Goal: Task Accomplishment & Management: Use online tool/utility

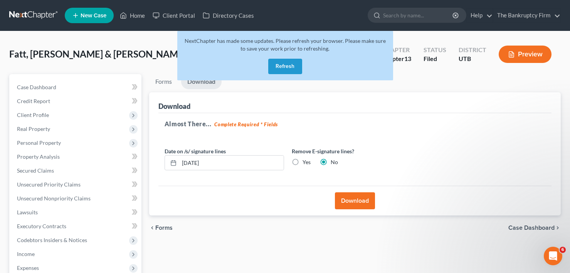
click at [270, 64] on button "Refresh" at bounding box center [285, 66] width 34 height 15
click at [138, 17] on link "Home" at bounding box center [132, 15] width 33 height 14
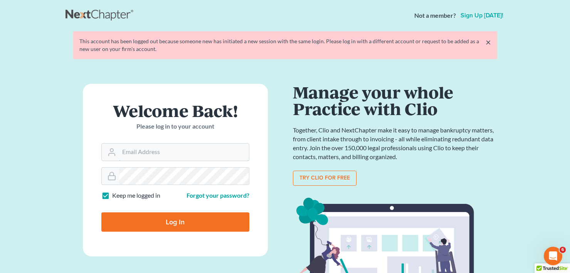
type input "[EMAIL_ADDRESS][DOMAIN_NAME]"
click at [170, 232] on form "Welcome Back! Please log in to your account Email Address aosvii@gmail.com Pass…" at bounding box center [175, 170] width 185 height 172
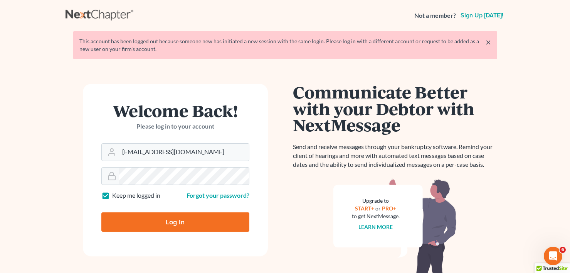
click at [175, 221] on input "Log In" at bounding box center [175, 221] width 148 height 19
type input "Thinking..."
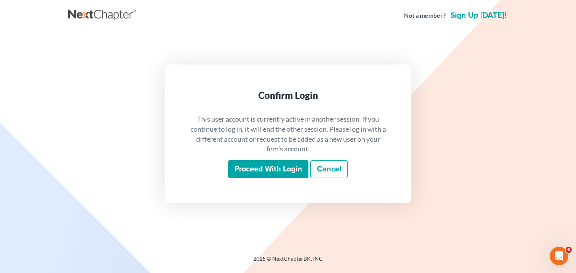
drag, startPoint x: 124, startPoint y: 160, endPoint x: 105, endPoint y: 168, distance: 21.3
click at [105, 168] on div "Confirm Login This user account is currently active in another session. If you …" at bounding box center [288, 133] width 432 height 138
click at [266, 171] on input "Proceed with login" at bounding box center [268, 169] width 80 height 18
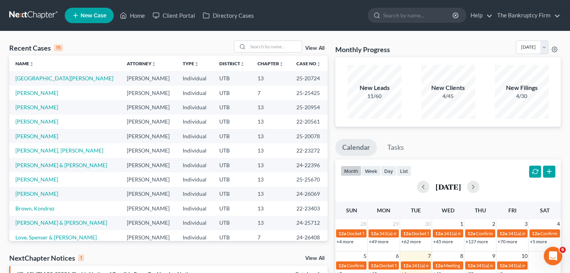
click at [120, 44] on div "Recent Cases 15 View All" at bounding box center [168, 47] width 319 height 15
click at [260, 48] on input "search" at bounding box center [275, 46] width 54 height 11
type input "rice"
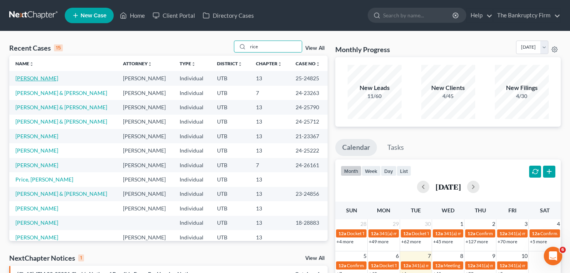
click at [30, 79] on link "[PERSON_NAME]" at bounding box center [36, 78] width 43 height 7
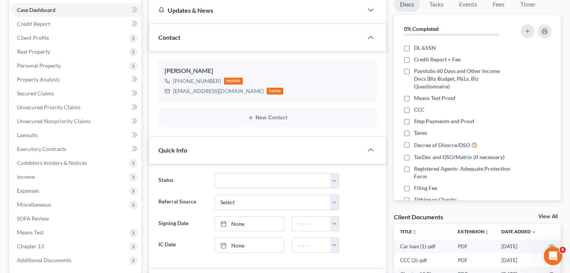
click at [546, 215] on link "View All" at bounding box center [548, 216] width 19 height 5
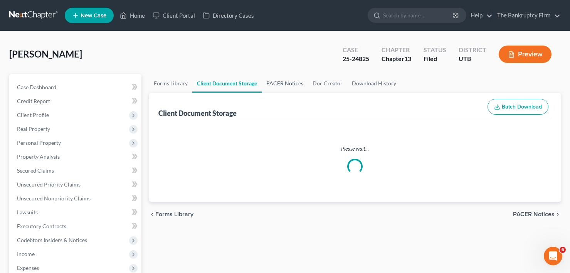
click at [290, 79] on link "PACER Notices" at bounding box center [285, 83] width 46 height 19
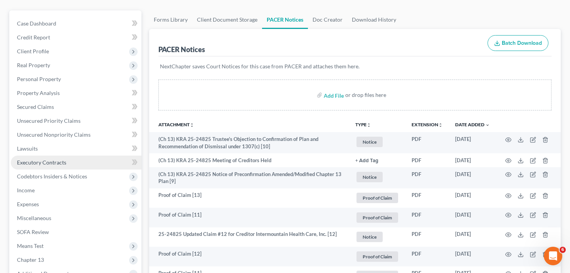
scroll to position [77, 0]
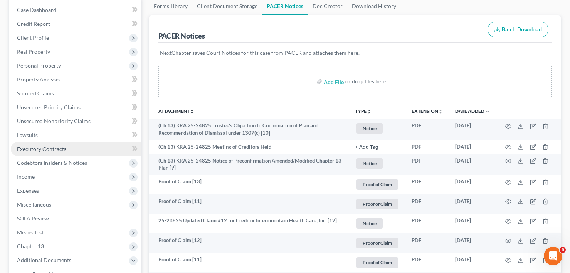
click at [35, 151] on span "Executory Contracts" at bounding box center [41, 148] width 49 height 7
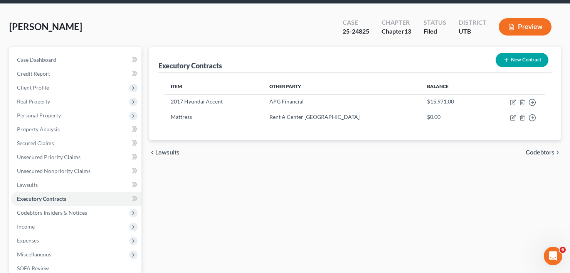
scroll to position [151, 0]
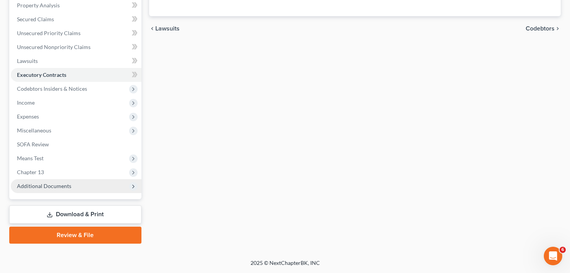
click at [55, 188] on span "Additional Documents" at bounding box center [44, 185] width 54 height 7
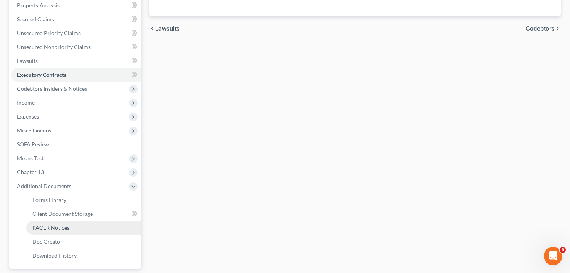
click at [61, 229] on span "PACER Notices" at bounding box center [50, 227] width 37 height 7
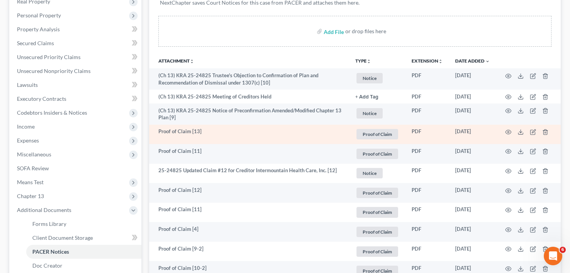
scroll to position [127, 0]
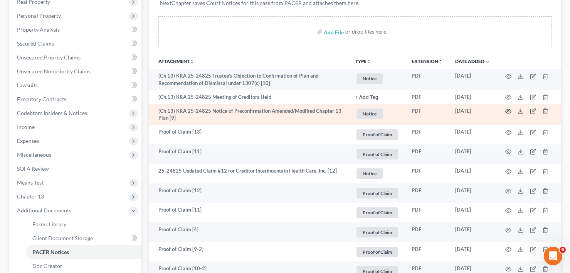
click at [509, 109] on icon "button" at bounding box center [509, 111] width 6 height 4
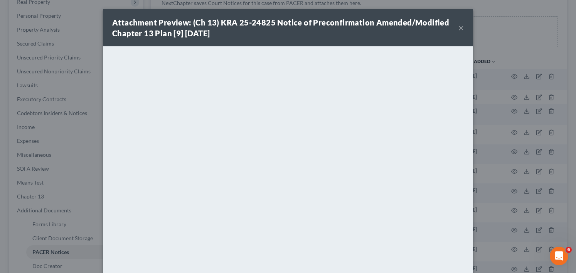
click at [459, 27] on button "×" at bounding box center [461, 27] width 5 height 9
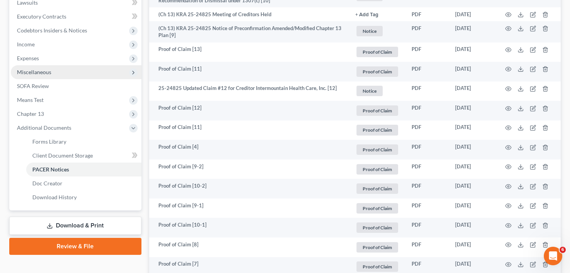
scroll to position [165, 0]
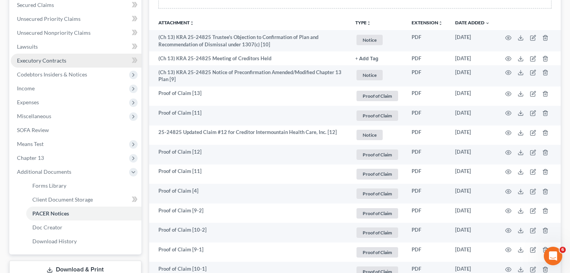
click at [43, 62] on span "Executory Contracts" at bounding box center [41, 60] width 49 height 7
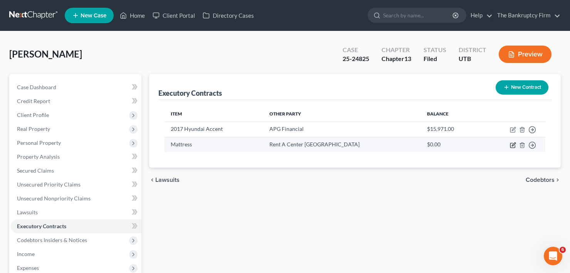
click at [515, 145] on icon "button" at bounding box center [513, 145] width 6 height 6
select select "0"
select select "46"
select select "0"
select select "2"
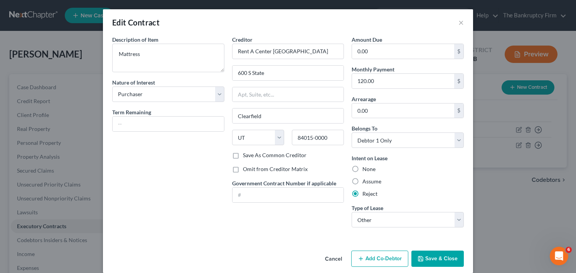
click at [329, 258] on button "Cancel" at bounding box center [333, 258] width 29 height 15
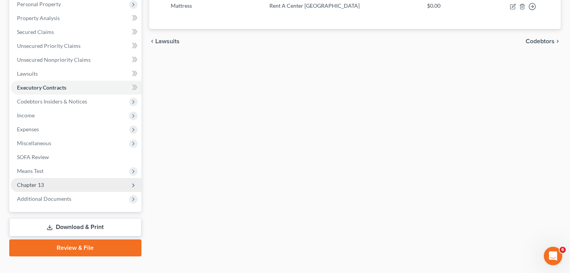
scroll to position [151, 0]
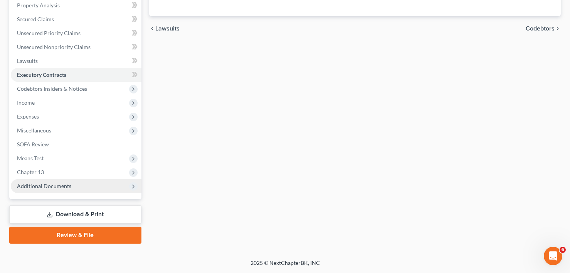
click at [73, 189] on span "Additional Documents" at bounding box center [76, 186] width 131 height 14
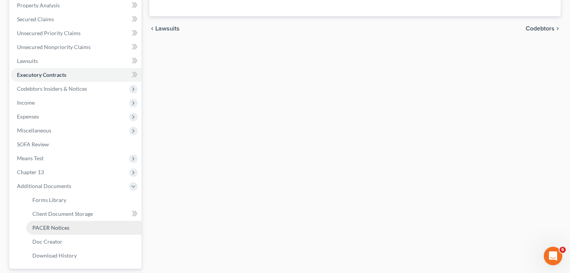
click at [66, 226] on span "PACER Notices" at bounding box center [50, 227] width 37 height 7
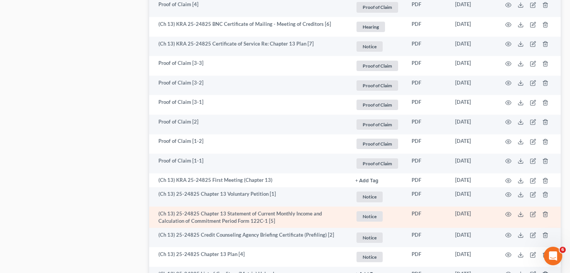
scroll to position [628, 0]
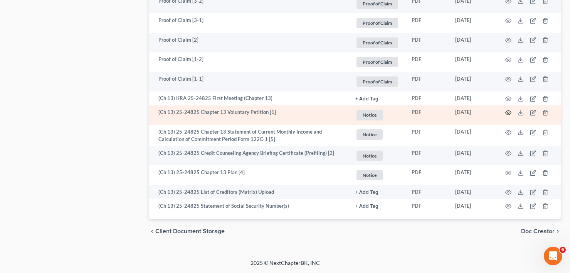
click at [510, 112] on icon "button" at bounding box center [509, 113] width 6 height 6
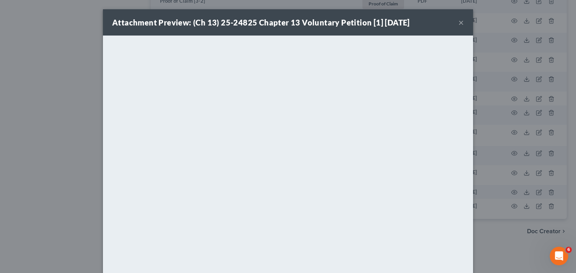
click at [460, 24] on button "×" at bounding box center [461, 22] width 5 height 9
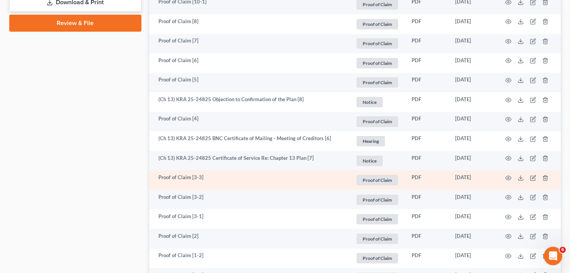
scroll to position [435, 0]
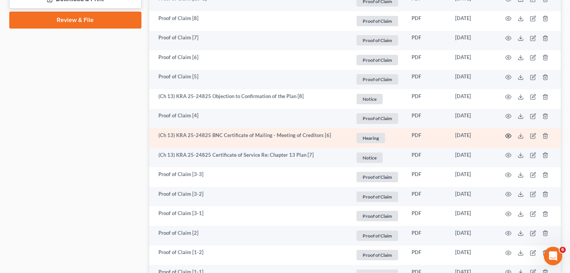
click at [508, 137] on icon "button" at bounding box center [509, 136] width 6 height 6
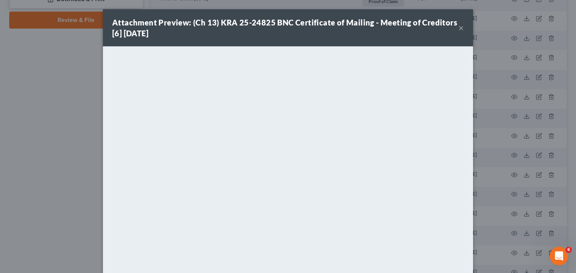
click at [78, 166] on div "Attachment Preview: (Ch 13) KRA 25-24825 BNC Certificate of Mailing - Meeting o…" at bounding box center [288, 136] width 576 height 273
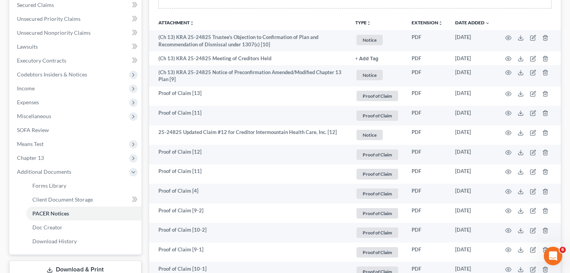
scroll to position [0, 0]
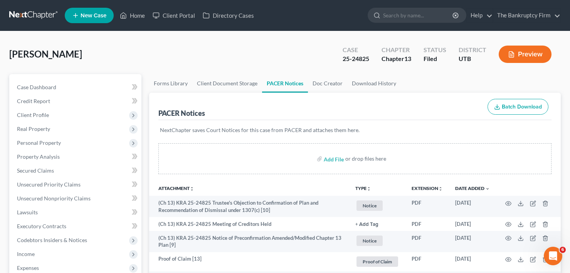
click at [108, 49] on div "[PERSON_NAME] Upgraded Case 25-24825 Chapter Chapter 13 Status Filed District U…" at bounding box center [285, 57] width 552 height 34
click at [134, 13] on link "Home" at bounding box center [132, 15] width 33 height 14
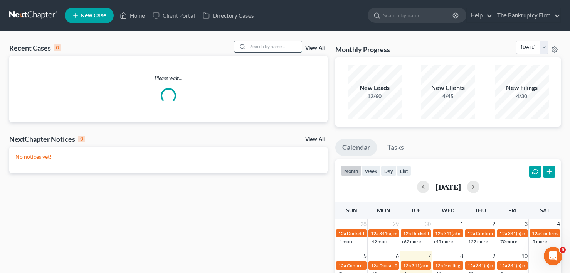
click at [259, 46] on input "search" at bounding box center [275, 46] width 54 height 11
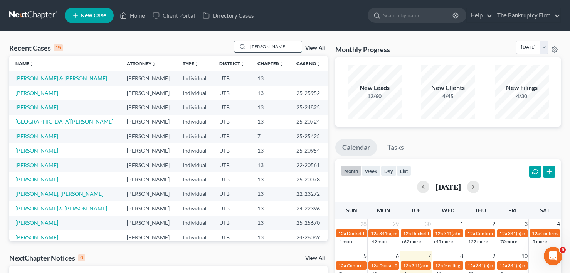
type input "[PERSON_NAME]"
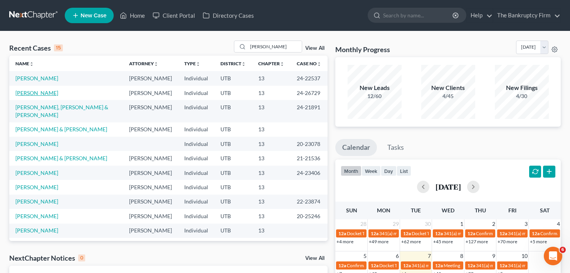
click at [43, 92] on link "[PERSON_NAME]" at bounding box center [36, 92] width 43 height 7
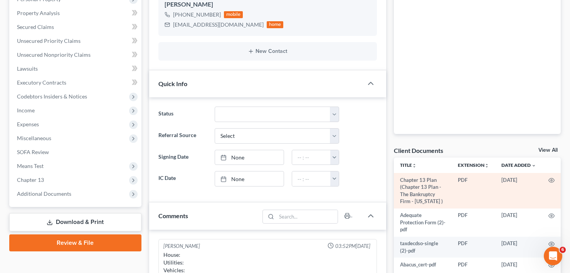
scroll to position [61, 0]
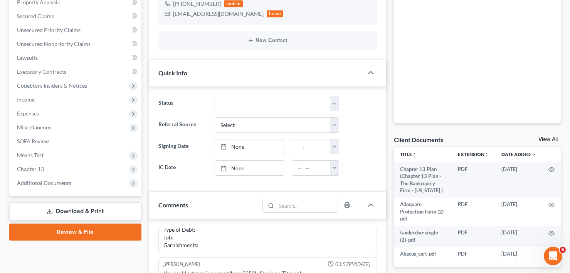
click at [550, 141] on link "View All" at bounding box center [548, 139] width 19 height 5
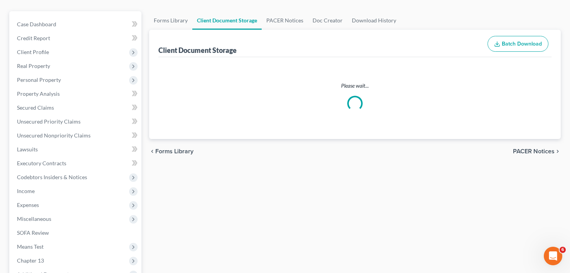
scroll to position [1, 0]
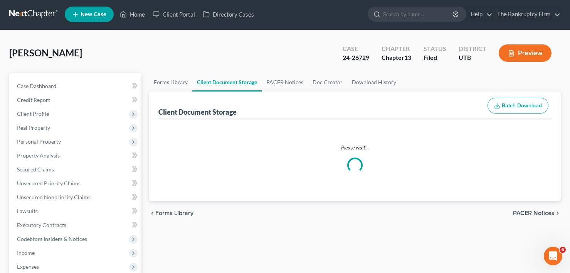
select select "30"
select select "26"
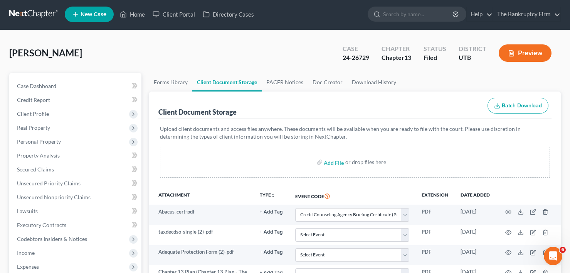
scroll to position [0, 0]
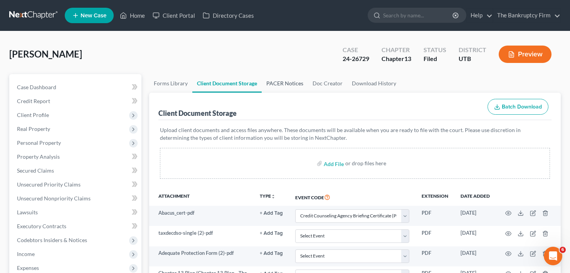
click at [281, 83] on link "PACER Notices" at bounding box center [285, 83] width 46 height 19
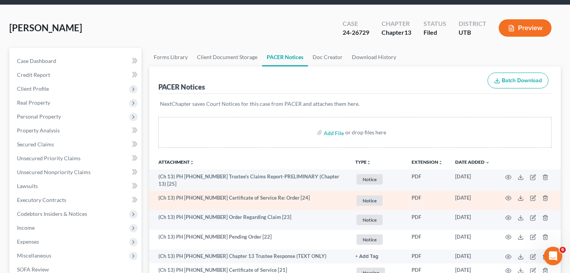
scroll to position [77, 0]
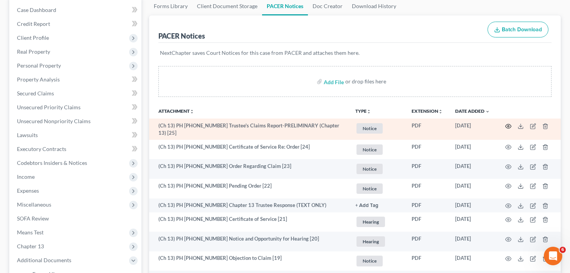
click at [509, 128] on icon "button" at bounding box center [509, 126] width 6 height 4
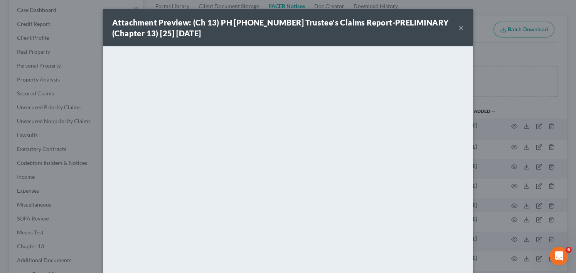
click at [459, 28] on button "×" at bounding box center [461, 27] width 5 height 9
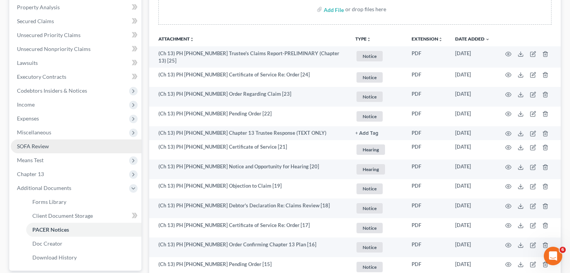
scroll to position [193, 0]
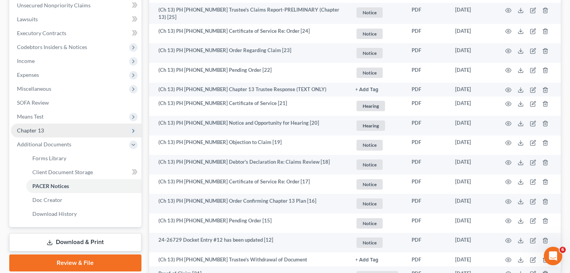
click at [35, 130] on span "Chapter 13" at bounding box center [30, 130] width 27 height 7
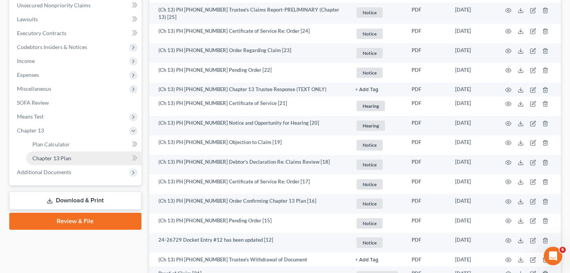
click at [69, 152] on link "Chapter 13 Plan" at bounding box center [83, 158] width 115 height 14
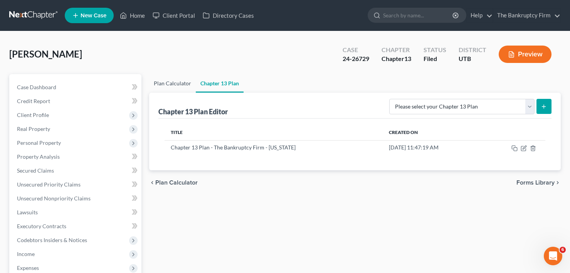
click at [182, 78] on link "Plan Calculator" at bounding box center [172, 83] width 47 height 19
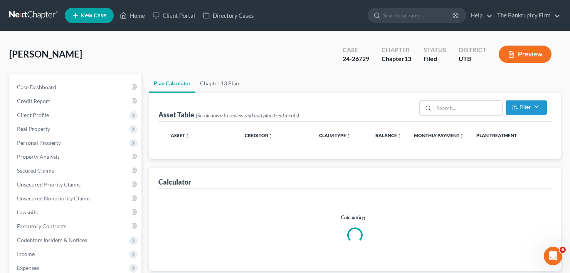
select select "59"
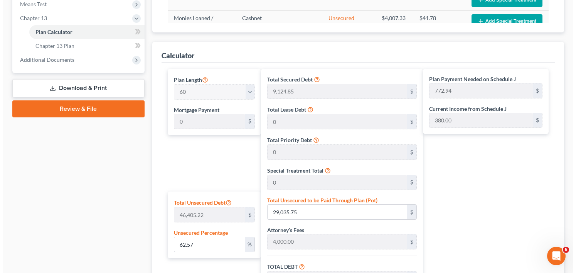
scroll to position [439, 0]
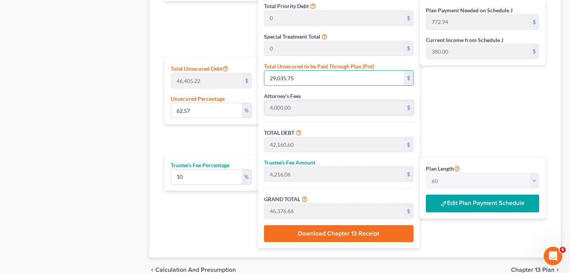
type input "0.006464788559392983"
type input "3"
type input "13,127.85"
type input "1,312.78"
type input "14,440.63"
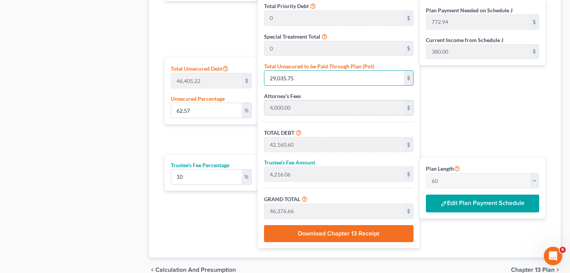
type input "240.67"
type input "0.06895774463352515"
type input "32"
type input "13,156.85"
type input "1,315.68"
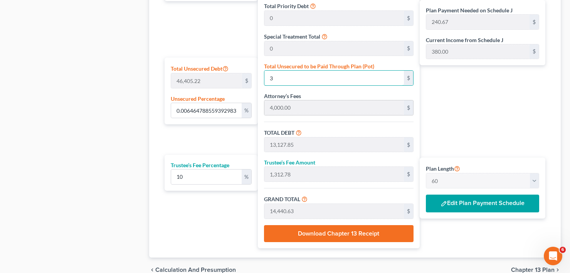
type input "14,472.53"
type input "241.20"
type input "0.7003520939342398"
type input "325"
type input "13,449.85"
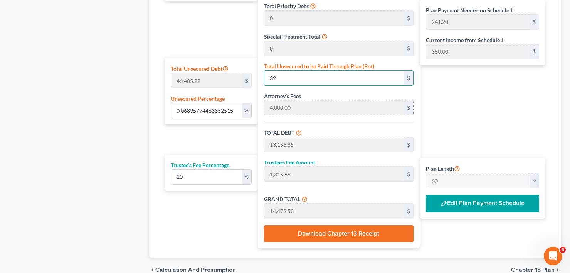
type input "1,344.98"
type input "14,794.83"
type input "246.58"
type input "7.003520939342398"
type input "3250"
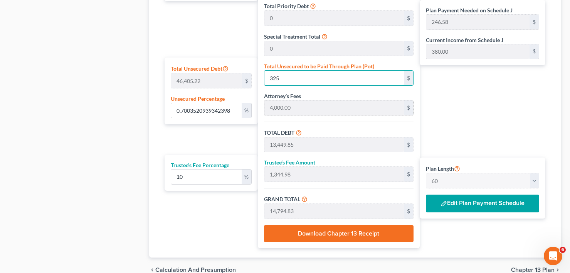
type input "16,374.85"
type input "1,637.48"
type input "18,012.33"
type input "300.20"
type input "3,250"
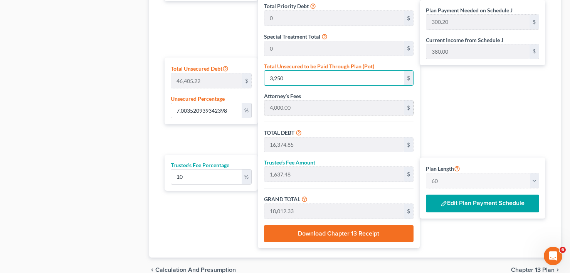
type input "70.03520939342398"
type input "3,2500"
type input "45,624.85"
type input "4,562.48"
type input "50,187.33"
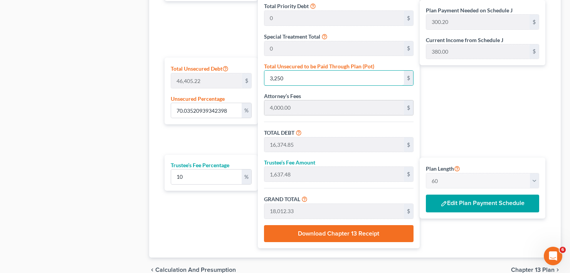
type input "836.45"
type input "32,500"
click at [464, 199] on button "Edit Plan Payment Schedule" at bounding box center [482, 203] width 113 height 18
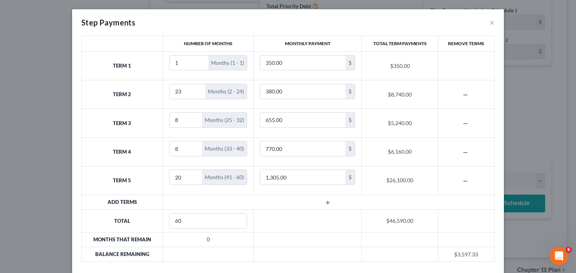
click at [282, 77] on td "350.00 $" at bounding box center [308, 65] width 108 height 29
click at [326, 203] on icon "button" at bounding box center [328, 202] width 6 height 6
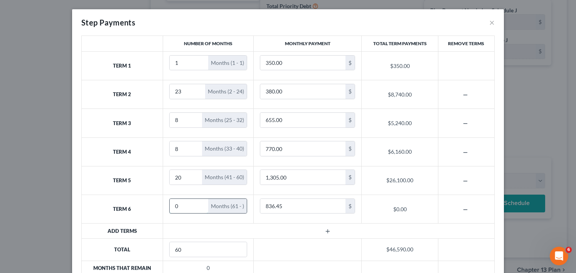
drag, startPoint x: 172, startPoint y: 208, endPoint x: 153, endPoint y: 212, distance: 19.0
click at [170, 212] on input "0" at bounding box center [189, 206] width 39 height 15
type input "20"
click at [262, 203] on input "836.45" at bounding box center [302, 206] width 85 height 15
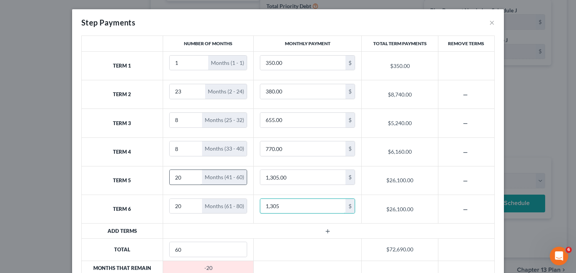
type input "1,305"
drag, startPoint x: 179, startPoint y: 177, endPoint x: 157, endPoint y: 180, distance: 22.5
click at [163, 180] on td "20 Months (41 - 60)" at bounding box center [208, 180] width 91 height 29
type input "8"
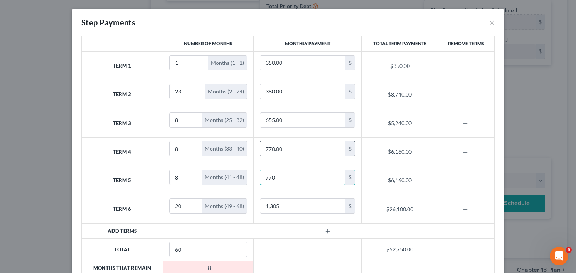
type input "770"
click at [277, 149] on input "770.00" at bounding box center [302, 148] width 85 height 15
type input "655"
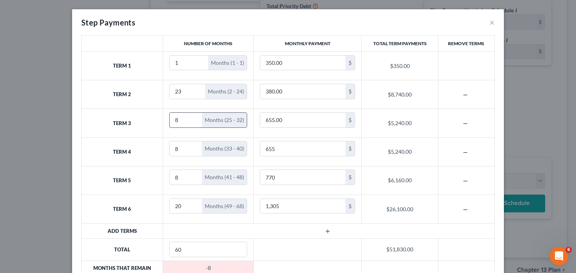
click at [177, 122] on input "8" at bounding box center [186, 120] width 33 height 15
click at [271, 120] on input "655.00" at bounding box center [302, 120] width 85 height 15
type input "380"
click at [176, 89] on input "23" at bounding box center [188, 91] width 36 height 15
drag, startPoint x: 182, startPoint y: 92, endPoint x: 169, endPoint y: 94, distance: 12.8
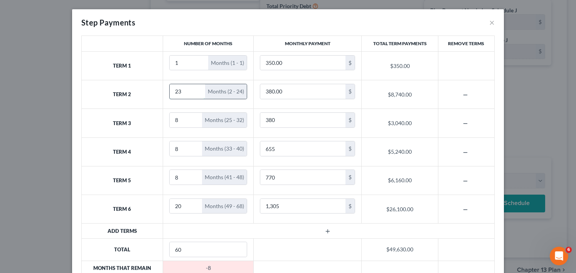
click at [170, 94] on input "23" at bounding box center [188, 91] width 36 height 15
click at [178, 117] on input "8" at bounding box center [186, 120] width 33 height 15
drag, startPoint x: 178, startPoint y: 117, endPoint x: 144, endPoint y: 123, distance: 34.4
click at [142, 123] on tr "Term 3 8 Months (25 - 32) 380 $ $3,040.00" at bounding box center [288, 123] width 413 height 29
type input "15"
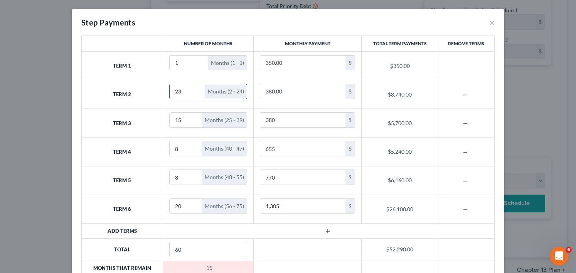
click at [177, 92] on input "23" at bounding box center [188, 91] width 36 height 15
click at [165, 91] on td "23 Months (2 - 24)" at bounding box center [208, 94] width 91 height 29
type input "8"
click at [276, 224] on td at bounding box center [329, 230] width 332 height 15
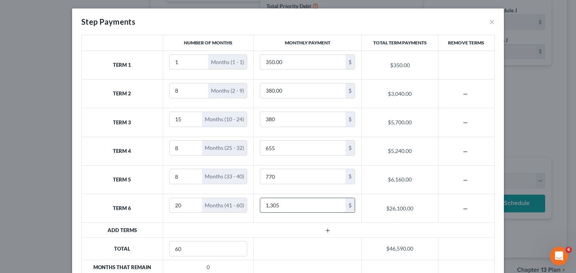
scroll to position [0, 0]
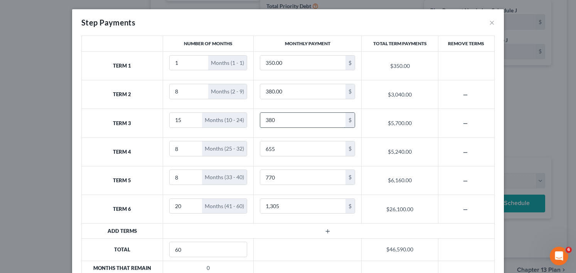
click at [268, 121] on input "380" at bounding box center [302, 120] width 85 height 15
click at [268, 119] on input "380" at bounding box center [302, 120] width 85 height 15
drag, startPoint x: 275, startPoint y: 120, endPoint x: 260, endPoint y: 122, distance: 15.2
click at [260, 122] on input "380" at bounding box center [302, 120] width 85 height 15
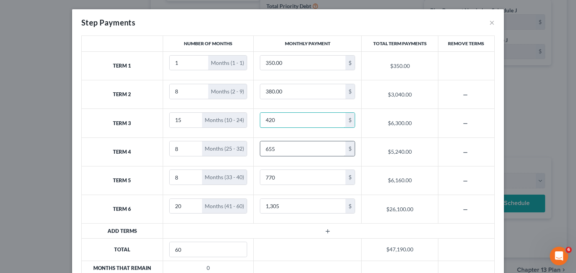
type input "420"
click at [269, 145] on input "655" at bounding box center [302, 148] width 85 height 15
type input "715"
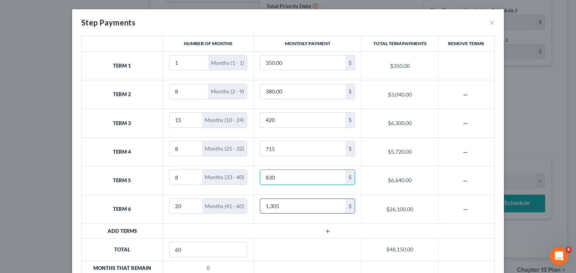
type input "830"
click at [270, 207] on input "1,305" at bounding box center [302, 206] width 85 height 15
type input "1,365"
click at [273, 120] on input "420" at bounding box center [302, 120] width 85 height 15
click at [274, 120] on input "420" at bounding box center [302, 120] width 85 height 15
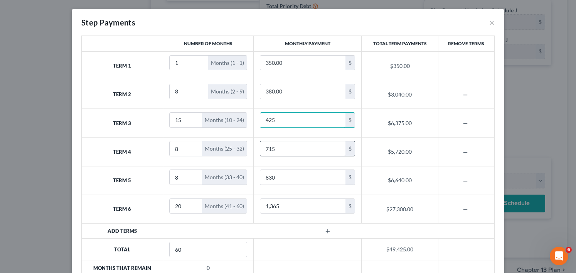
type input "425"
click at [274, 146] on input "715" at bounding box center [302, 148] width 85 height 15
type input "720"
click at [276, 177] on input "830" at bounding box center [302, 177] width 85 height 15
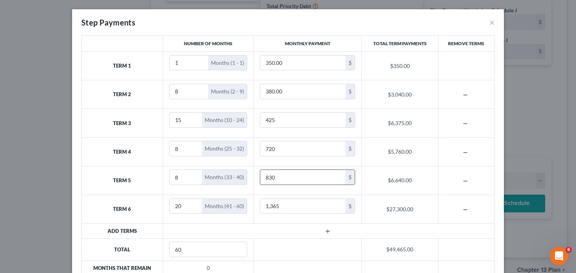
click at [276, 177] on input "830" at bounding box center [302, 177] width 85 height 15
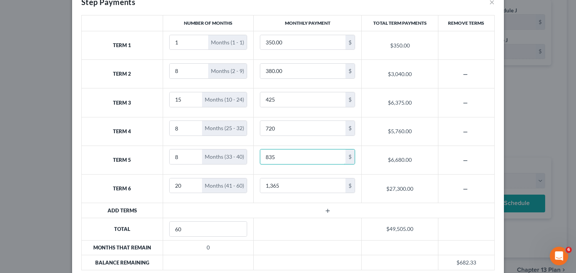
scroll to position [66, 0]
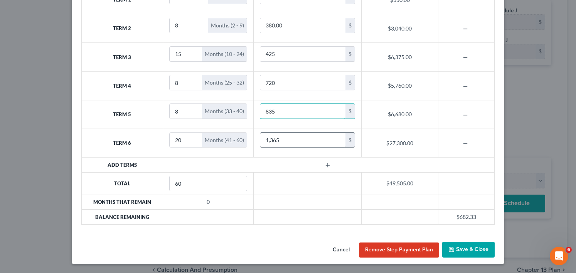
type input "835"
click at [284, 139] on input "1,365" at bounding box center [302, 140] width 85 height 15
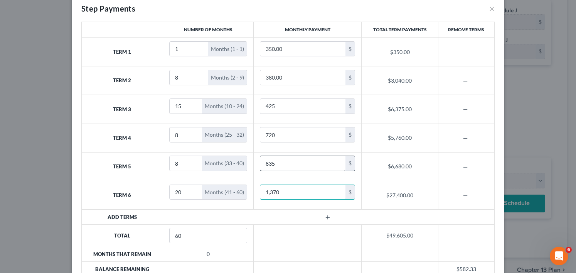
scroll to position [0, 0]
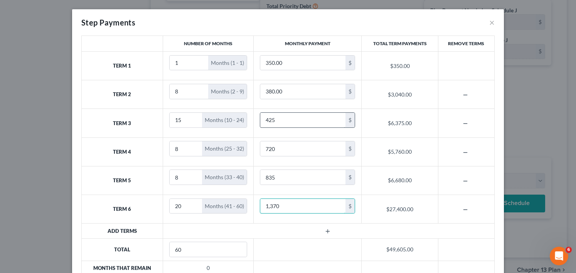
type input "1,370"
click at [275, 119] on input "425" at bounding box center [302, 120] width 85 height 15
type input "430"
click at [280, 147] on input "720" at bounding box center [302, 148] width 85 height 15
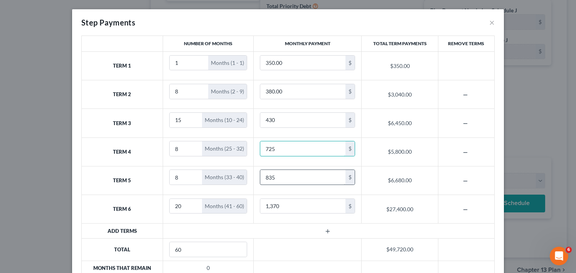
type input "725"
click at [278, 179] on input "835" at bounding box center [302, 177] width 85 height 15
type input "7"
type input "840"
click at [295, 207] on input "1,370" at bounding box center [302, 206] width 85 height 15
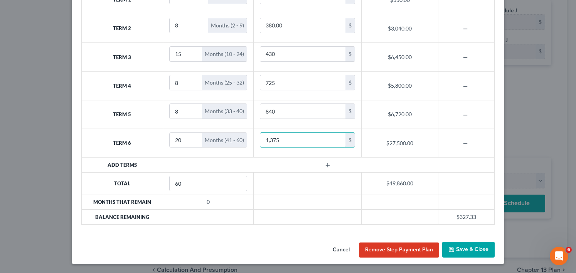
scroll to position [27, 0]
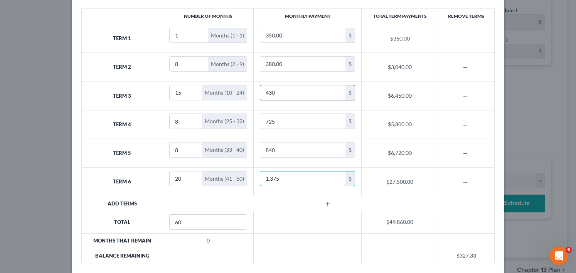
type input "1,375"
click at [277, 91] on input "430" at bounding box center [302, 92] width 85 height 15
type input "435"
click at [278, 120] on input "725" at bounding box center [302, 121] width 85 height 15
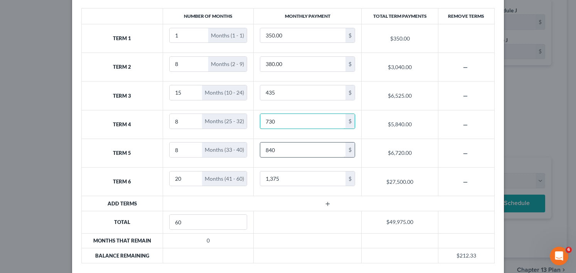
type input "730"
click at [271, 149] on input "840" at bounding box center [302, 149] width 85 height 15
type input "845"
click at [269, 177] on input "1,375" at bounding box center [302, 178] width 85 height 15
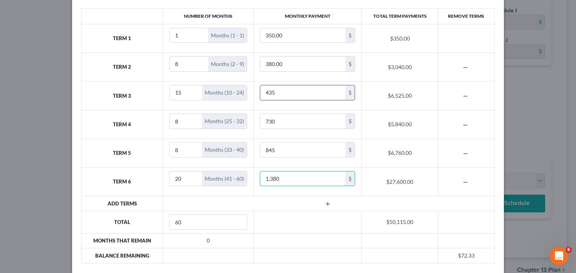
type input "1,380"
click at [288, 93] on input "435" at bounding box center [302, 92] width 85 height 15
type input "440"
click at [273, 124] on input "730" at bounding box center [302, 121] width 85 height 15
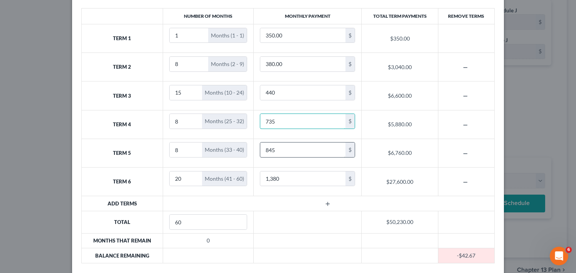
type input "735"
click at [280, 152] on input "845" at bounding box center [302, 149] width 85 height 15
type input "850"
click at [281, 178] on input "1,380" at bounding box center [302, 178] width 85 height 15
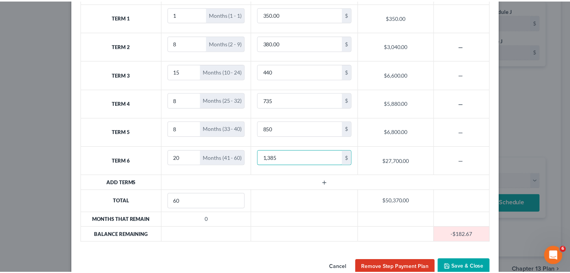
scroll to position [66, 0]
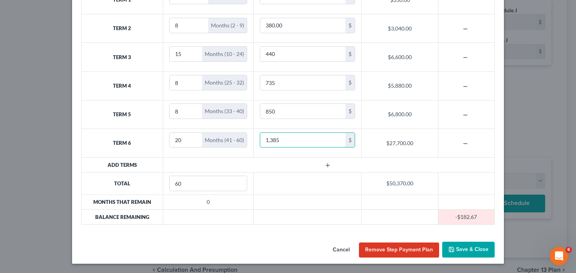
type input "1,385"
click at [465, 248] on button "Save & Close" at bounding box center [468, 249] width 52 height 16
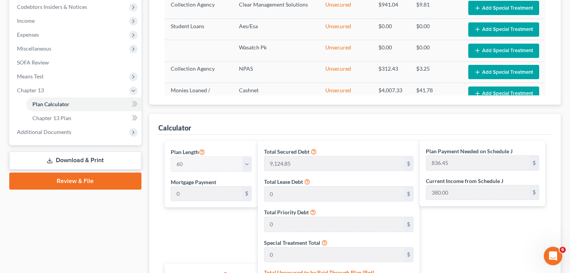
scroll to position [246, 0]
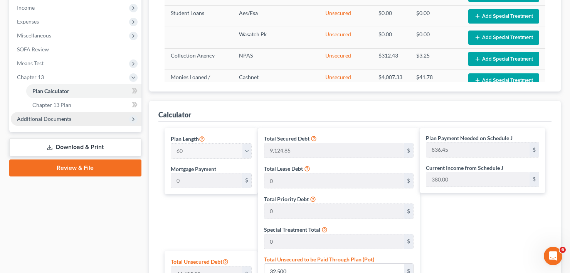
click at [49, 115] on span "Additional Documents" at bounding box center [44, 118] width 54 height 7
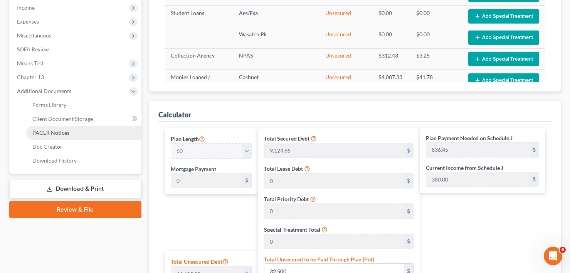
click at [55, 132] on span "PACER Notices" at bounding box center [50, 132] width 37 height 7
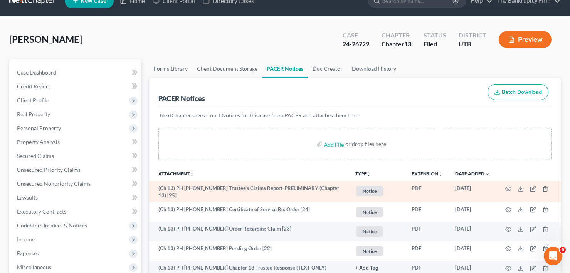
scroll to position [39, 0]
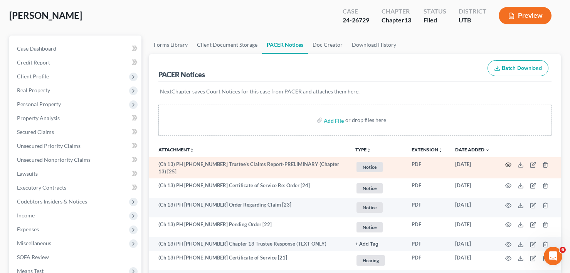
click at [508, 165] on circle "button" at bounding box center [509, 165] width 2 height 2
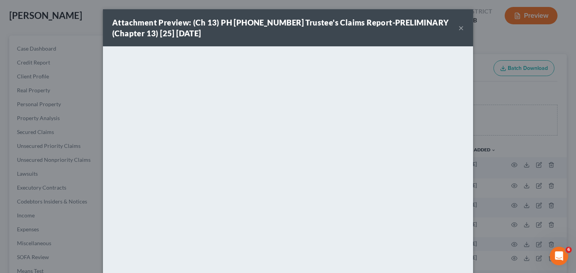
click at [459, 29] on button "×" at bounding box center [461, 27] width 5 height 9
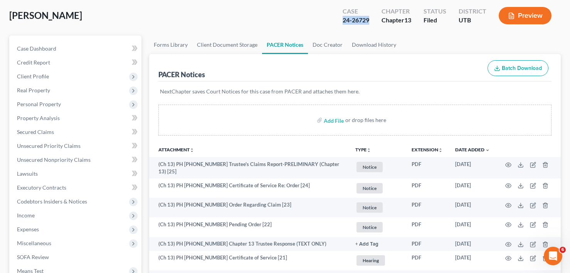
drag, startPoint x: 369, startPoint y: 20, endPoint x: 344, endPoint y: 21, distance: 25.9
click at [344, 21] on div "24-26729" at bounding box center [356, 20] width 27 height 9
copy div "24-26729"
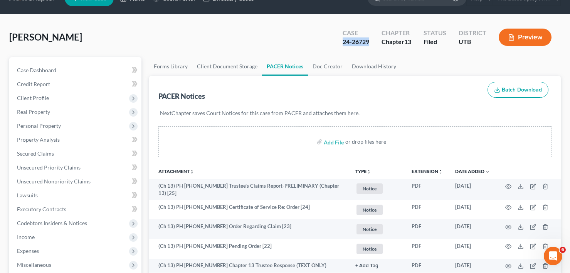
scroll to position [0, 0]
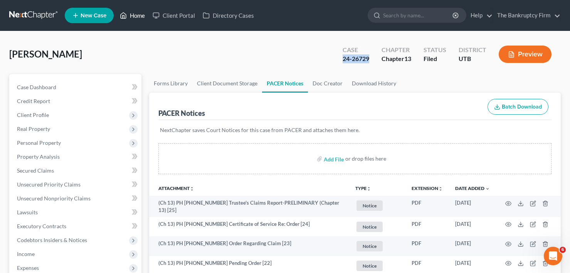
click at [133, 19] on link "Home" at bounding box center [132, 15] width 33 height 14
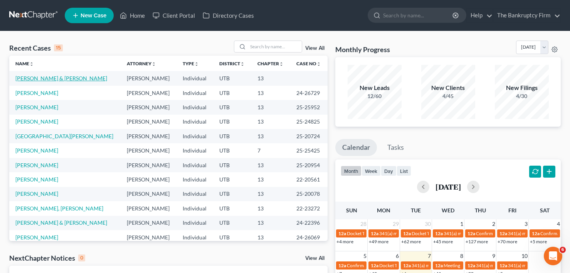
click at [65, 80] on link "[PERSON_NAME] & [PERSON_NAME]" at bounding box center [61, 78] width 92 height 7
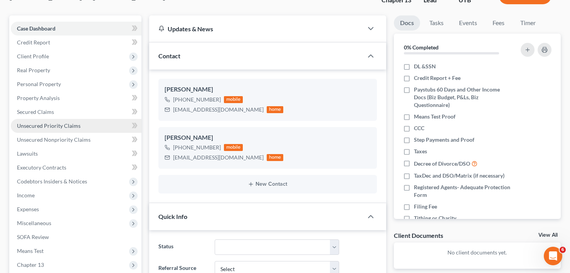
scroll to position [39, 0]
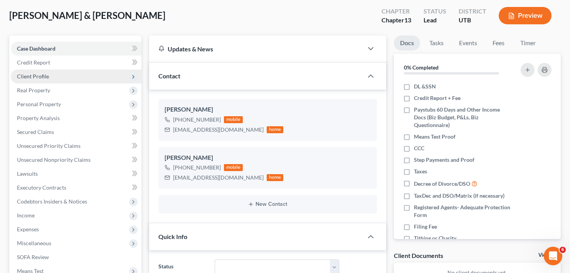
click at [39, 72] on span "Client Profile" at bounding box center [76, 76] width 131 height 14
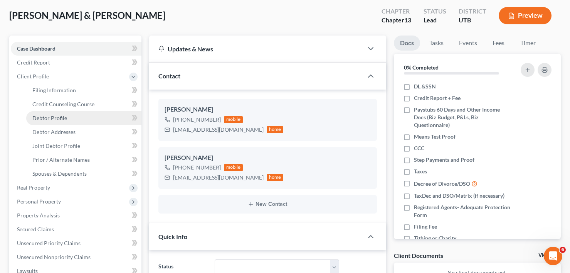
click at [62, 118] on span "Debtor Profile" at bounding box center [49, 118] width 35 height 7
select select "1"
select select "4"
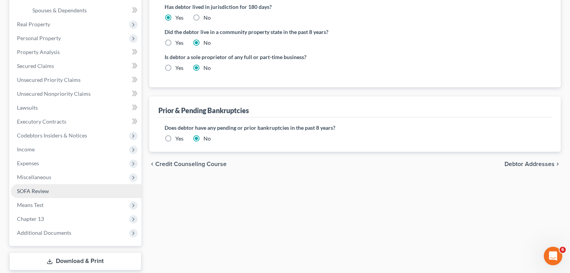
scroll to position [231, 0]
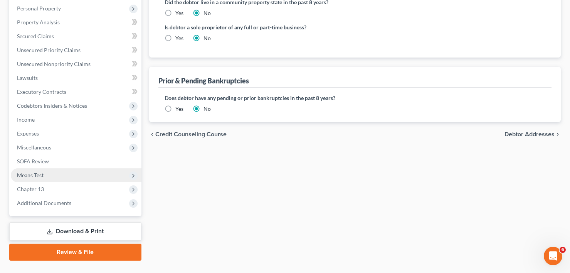
click at [50, 178] on span "Means Test" at bounding box center [76, 175] width 131 height 14
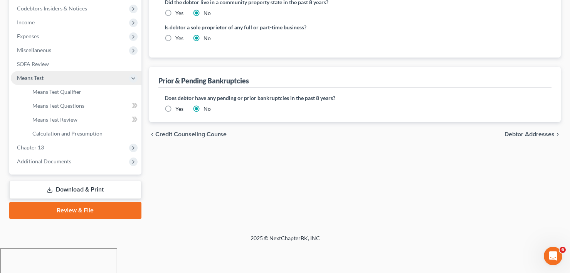
scroll to position [134, 0]
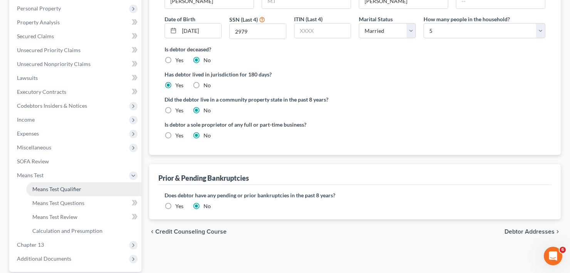
click at [73, 192] on span "Means Test Qualifier" at bounding box center [56, 189] width 49 height 7
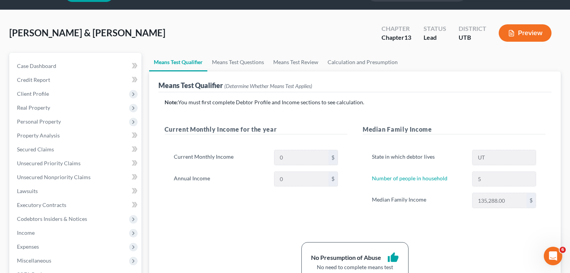
scroll to position [39, 0]
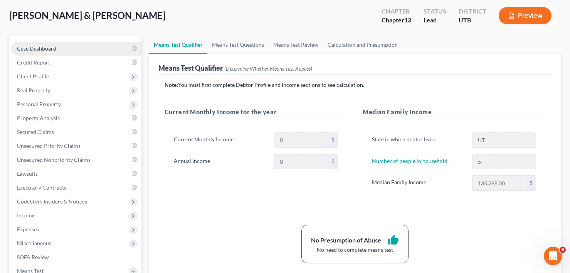
click at [84, 47] on link "Case Dashboard" at bounding box center [76, 49] width 131 height 14
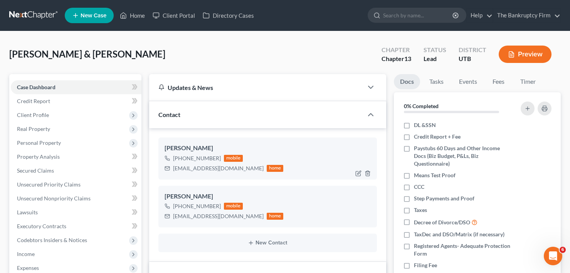
drag, startPoint x: 160, startPoint y: 122, endPoint x: 220, endPoint y: 154, distance: 68.3
click at [212, 153] on div "Contact [PERSON_NAME] [PHONE_NUMBER] mobile [EMAIL_ADDRESS][DOMAIN_NAME] home […" at bounding box center [267, 181] width 237 height 160
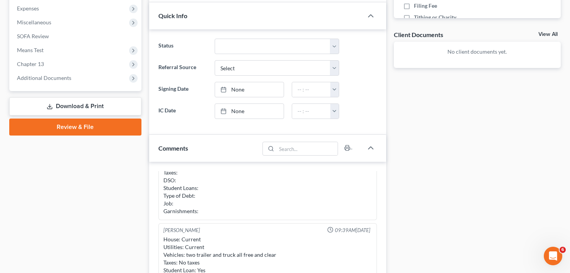
scroll to position [270, 0]
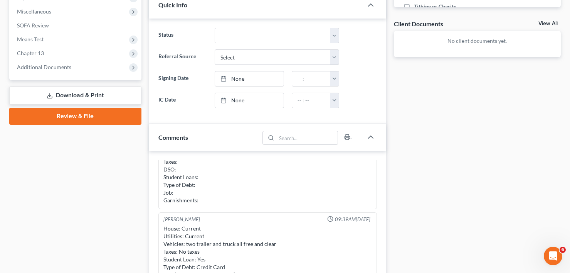
click at [141, 216] on div "Case Dashboard Payments Invoices Payments Payments Credit Report Client Profile" at bounding box center [75, 117] width 140 height 627
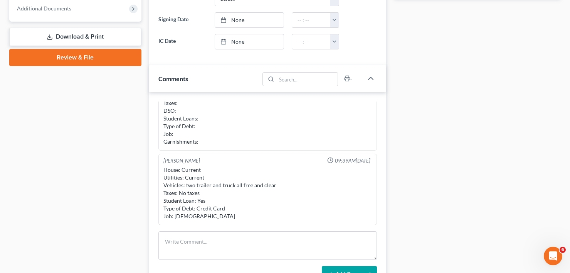
scroll to position [347, 0]
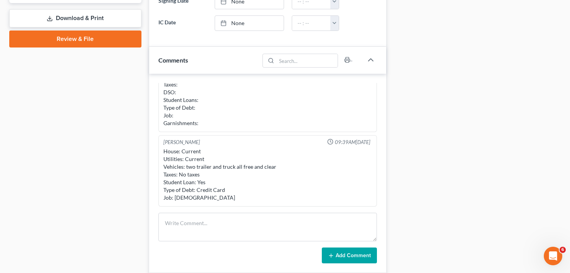
click at [135, 195] on div "Case Dashboard Payments Invoices Payments Payments Credit Report Client Profile" at bounding box center [75, 40] width 140 height 627
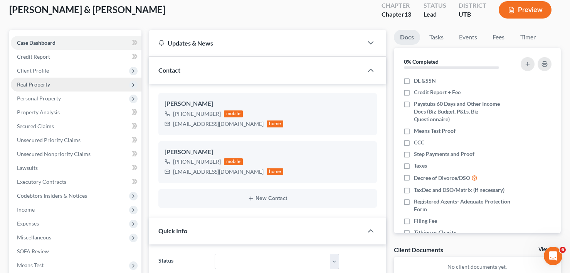
scroll to position [0, 0]
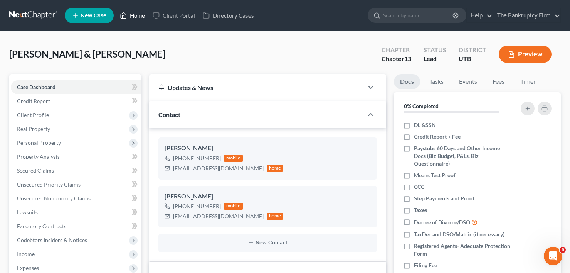
click at [139, 18] on link "Home" at bounding box center [132, 15] width 33 height 14
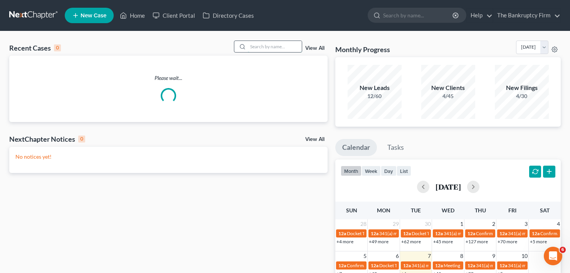
click at [263, 46] on input "search" at bounding box center [275, 46] width 54 height 11
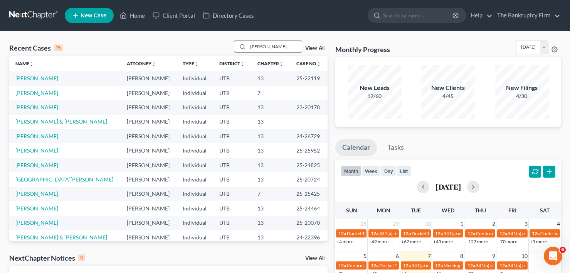
type input "[PERSON_NAME]"
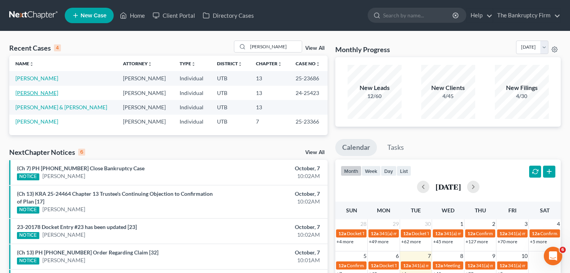
click at [18, 92] on link "[PERSON_NAME]" at bounding box center [36, 92] width 43 height 7
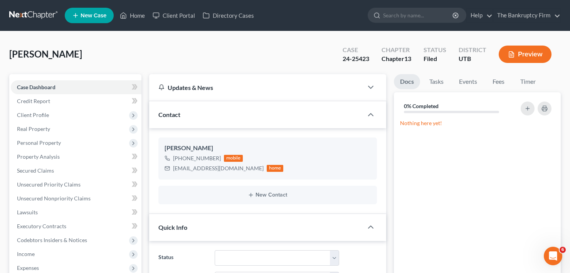
scroll to position [61, 0]
click at [143, 14] on link "Home" at bounding box center [132, 15] width 33 height 14
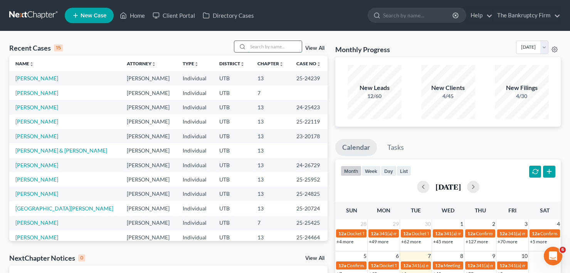
click at [267, 46] on input "search" at bounding box center [275, 46] width 54 height 11
type input "b"
click at [51, 93] on link "[PERSON_NAME]" at bounding box center [36, 92] width 43 height 7
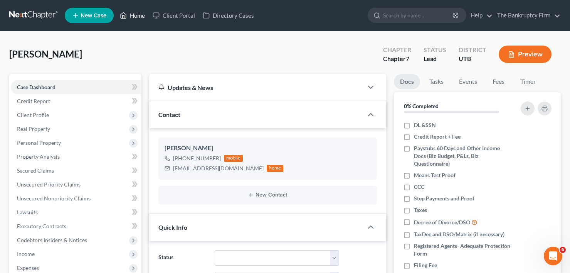
click at [131, 17] on link "Home" at bounding box center [132, 15] width 33 height 14
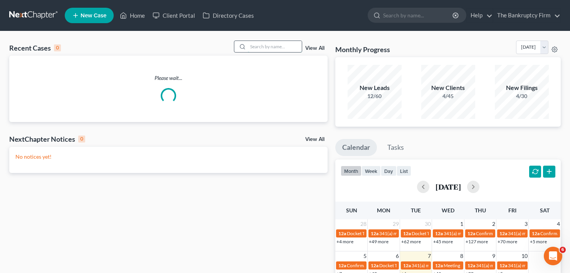
click at [272, 42] on input "search" at bounding box center [275, 46] width 54 height 11
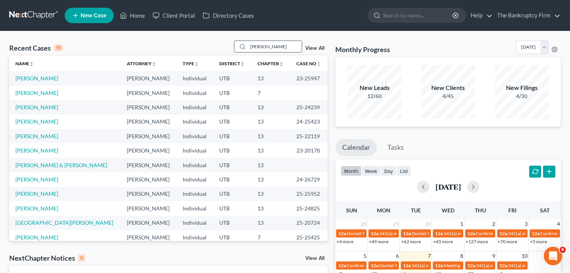
type input "[PERSON_NAME]"
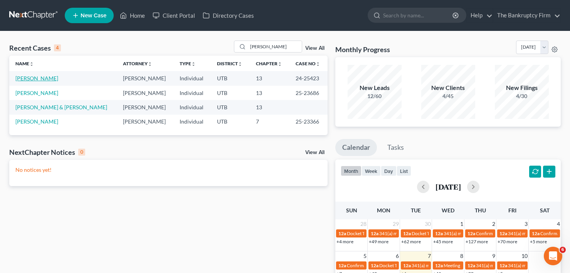
click at [42, 80] on link "[PERSON_NAME]" at bounding box center [36, 78] width 43 height 7
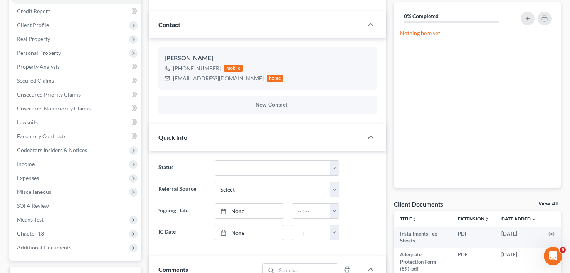
scroll to position [116, 0]
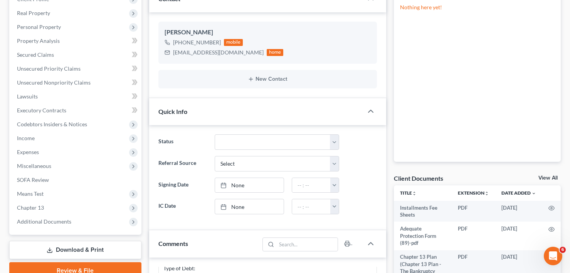
click at [548, 177] on link "View All" at bounding box center [548, 177] width 19 height 5
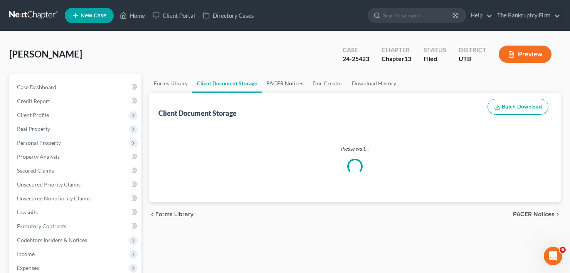
select select "30"
select select "26"
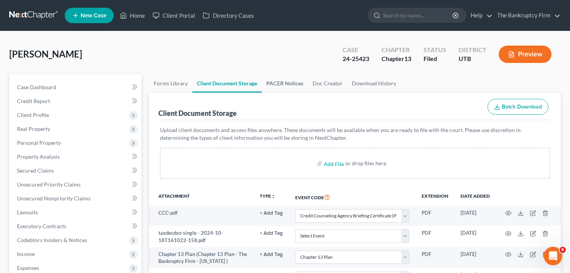
click at [290, 84] on link "PACER Notices" at bounding box center [285, 83] width 46 height 19
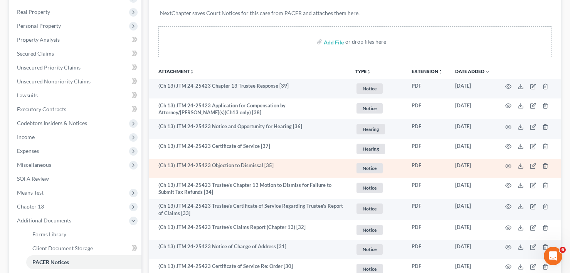
scroll to position [116, 0]
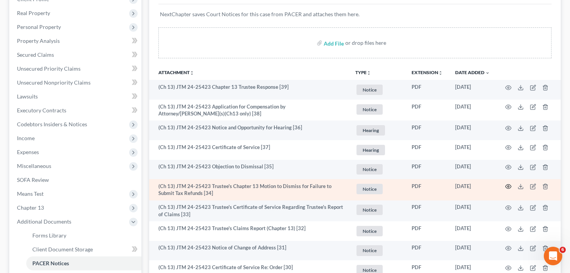
click at [508, 188] on icon "button" at bounding box center [509, 186] width 6 height 6
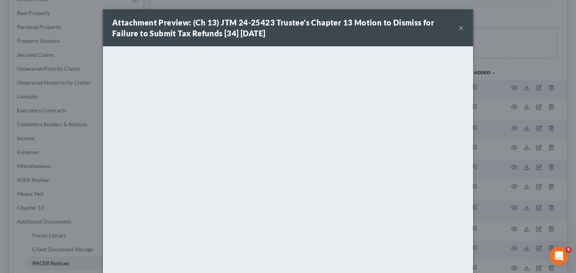
drag, startPoint x: 192, startPoint y: 0, endPoint x: 159, endPoint y: 35, distance: 48.6
click at [156, 35] on strong "Attachment Preview: (Ch 13) JTM 24-25423 Trustee's Chapter 13 Motion to Dismiss…" at bounding box center [273, 28] width 322 height 20
click at [511, 61] on div "Attachment Preview: (Ch 13) JTM 24-25423 Trustee's Chapter 13 Motion to Dismiss…" at bounding box center [288, 136] width 576 height 273
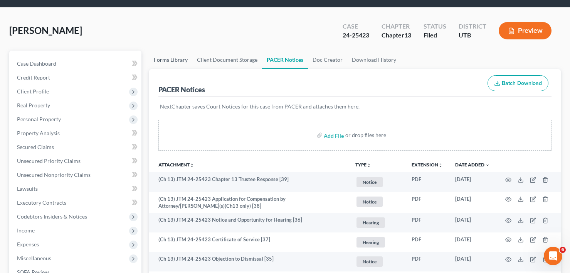
scroll to position [0, 0]
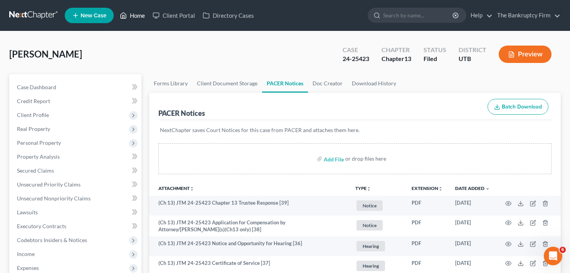
click at [134, 16] on link "Home" at bounding box center [132, 15] width 33 height 14
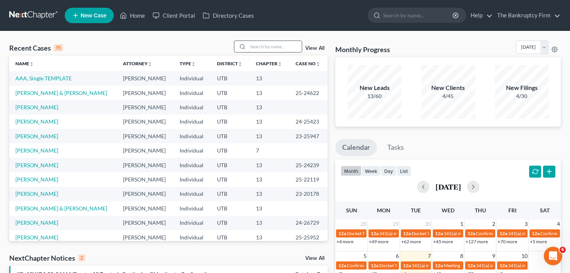
click at [277, 47] on input "search" at bounding box center [275, 46] width 54 height 11
type input "[PERSON_NAME]"
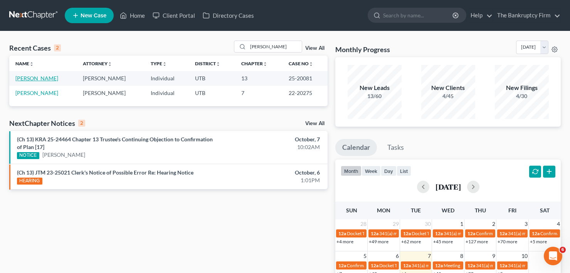
click at [39, 77] on link "[PERSON_NAME]" at bounding box center [36, 78] width 43 height 7
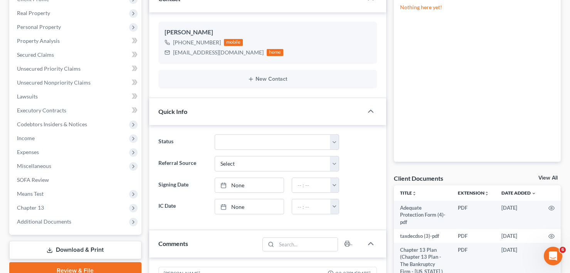
scroll to position [61, 0]
click at [550, 177] on link "View All" at bounding box center [548, 177] width 19 height 5
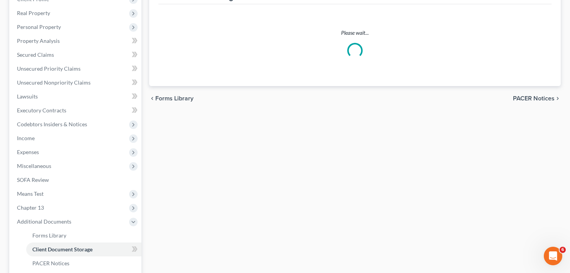
scroll to position [1, 0]
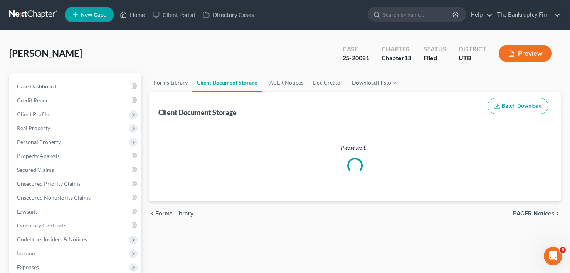
select select "30"
select select "53"
select select "26"
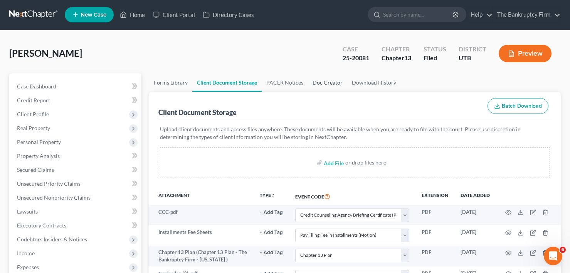
scroll to position [0, 0]
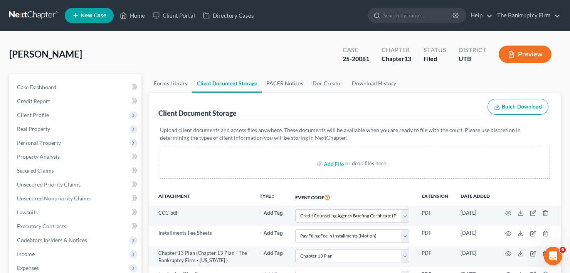
click at [288, 85] on link "PACER Notices" at bounding box center [285, 83] width 46 height 19
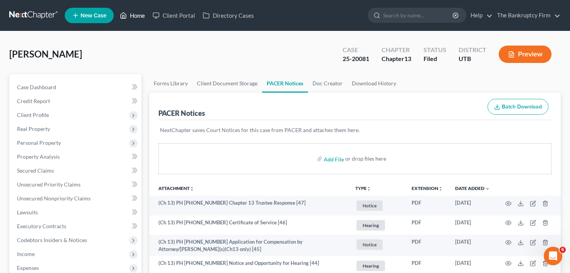
click at [135, 12] on link "Home" at bounding box center [132, 15] width 33 height 14
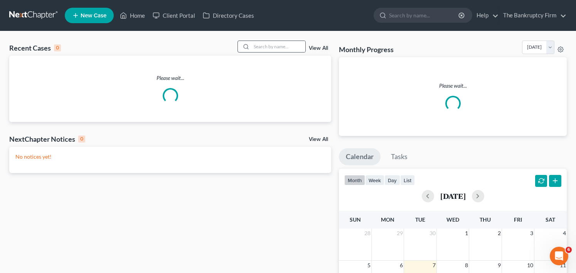
click at [268, 40] on div at bounding box center [272, 46] width 69 height 12
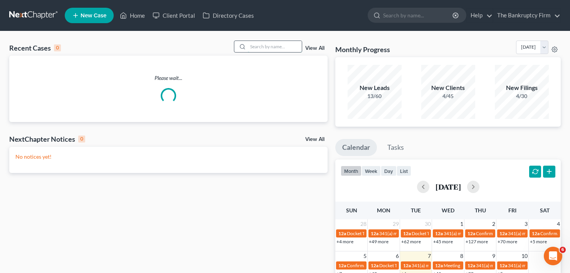
click at [268, 46] on input "search" at bounding box center [275, 46] width 54 height 11
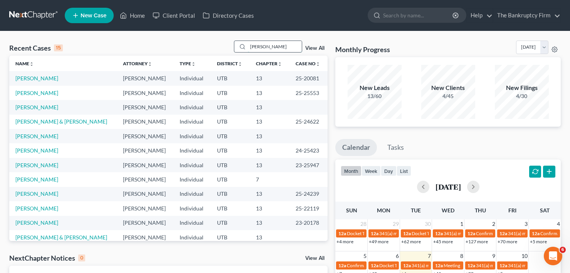
type input "[PERSON_NAME]"
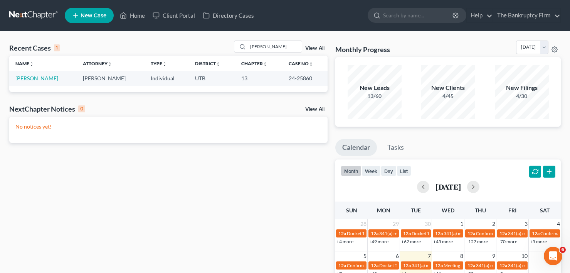
click at [26, 79] on link "[PERSON_NAME]" at bounding box center [36, 78] width 43 height 7
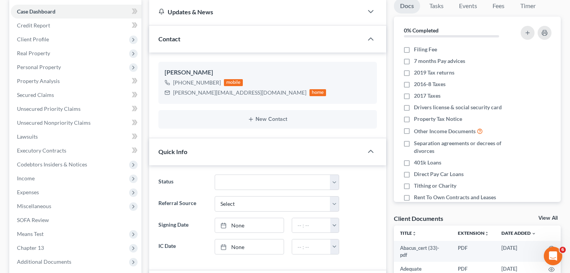
scroll to position [77, 0]
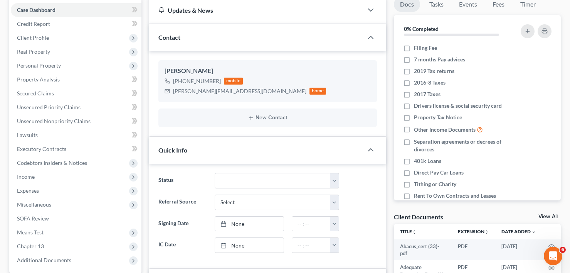
click at [553, 214] on link "View All" at bounding box center [548, 216] width 19 height 5
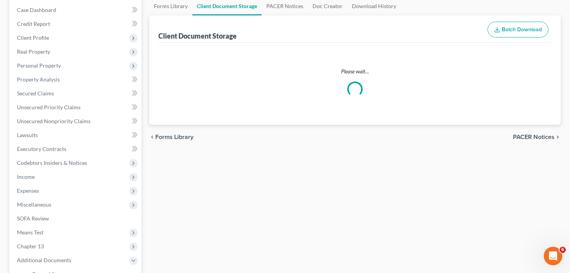
select select "26"
select select "30"
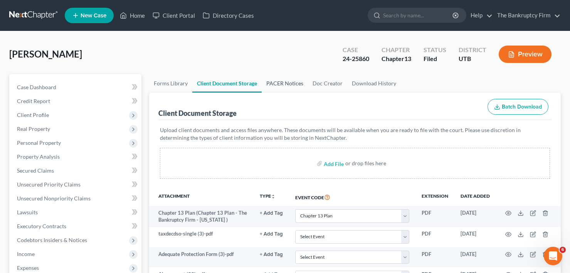
click at [288, 86] on link "PACER Notices" at bounding box center [285, 83] width 46 height 19
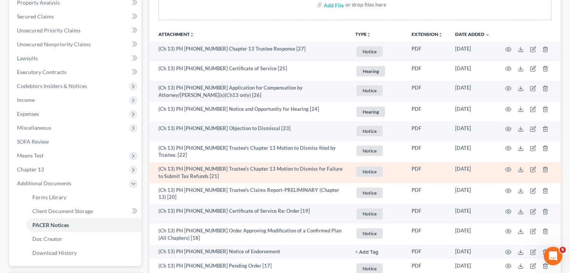
scroll to position [154, 0]
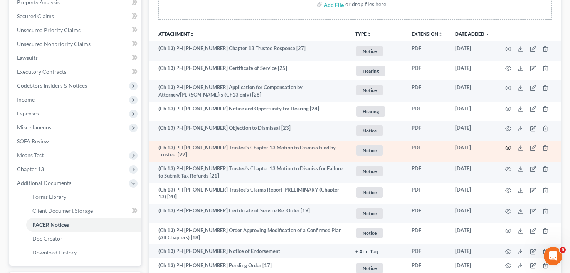
click at [510, 145] on icon "button" at bounding box center [509, 148] width 6 height 6
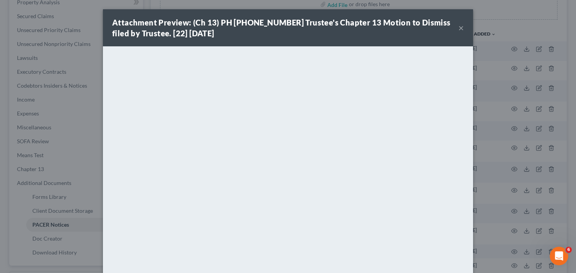
click at [459, 27] on button "×" at bounding box center [461, 27] width 5 height 9
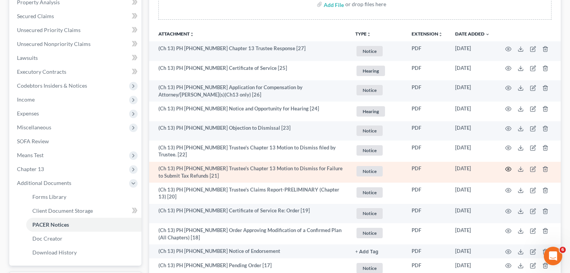
click at [509, 167] on icon "button" at bounding box center [509, 169] width 6 height 6
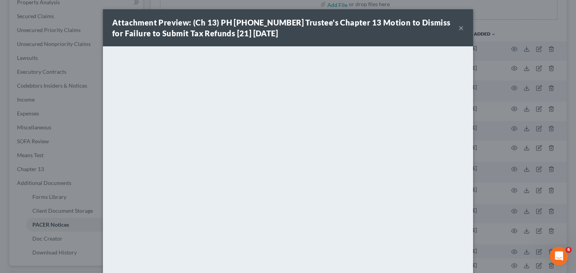
click at [75, 84] on div "Attachment Preview: (Ch 13) PH [PHONE_NUMBER] Trustee's Chapter 13 Motion to Di…" at bounding box center [288, 136] width 576 height 273
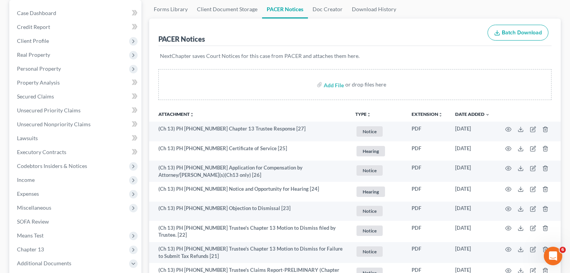
scroll to position [0, 0]
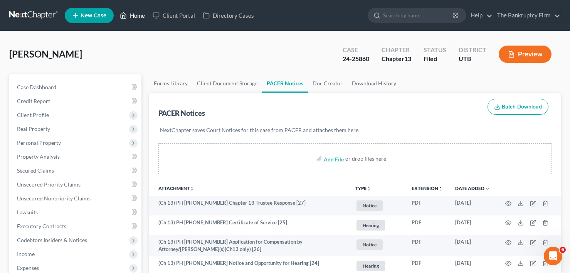
click at [132, 14] on link "Home" at bounding box center [132, 15] width 33 height 14
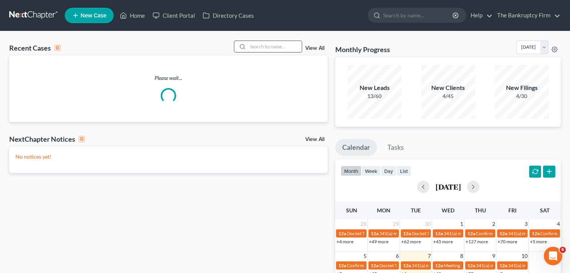
click at [272, 49] on input "search" at bounding box center [275, 46] width 54 height 11
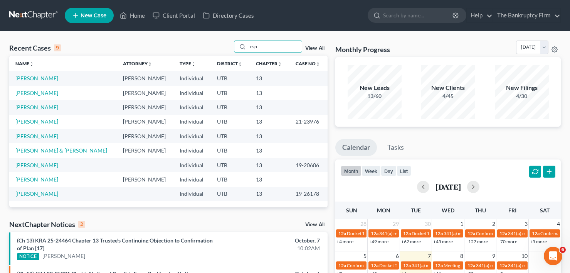
type input "esp"
click at [44, 79] on link "[PERSON_NAME]" at bounding box center [36, 78] width 43 height 7
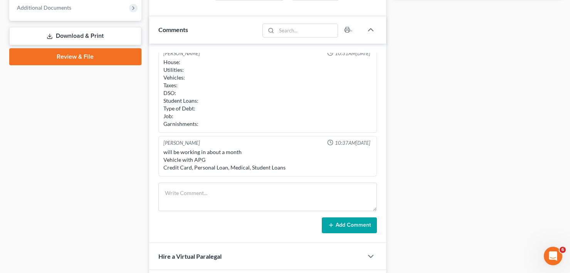
scroll to position [347, 0]
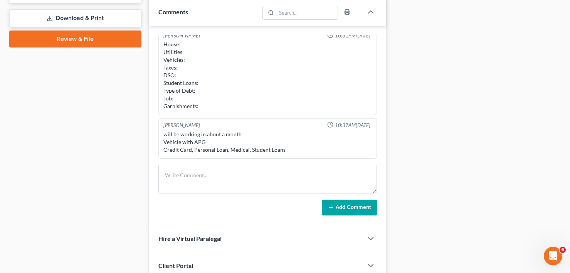
click at [142, 162] on div "Case Dashboard Payments Invoices Payments Payments Credit Report Client Profile" at bounding box center [75, 16] width 140 height 579
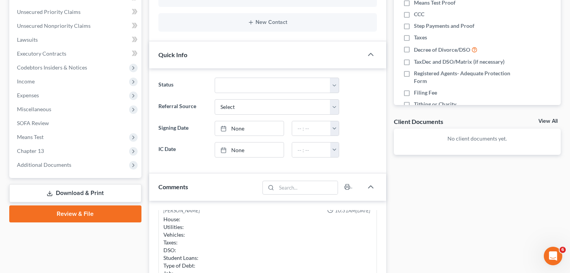
scroll to position [154, 0]
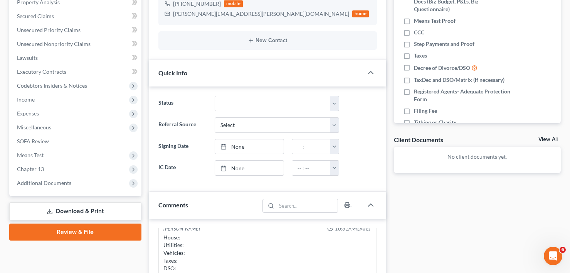
click at [143, 160] on div "Case Dashboard Payments Invoices Payments Payments Credit Report Client Profile" at bounding box center [75, 209] width 140 height 579
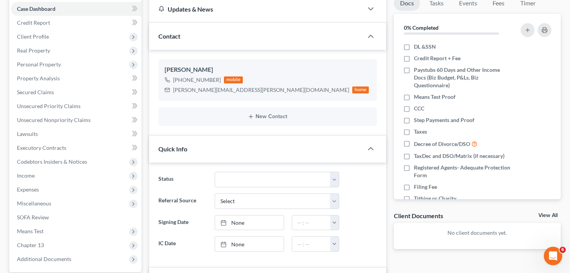
scroll to position [77, 0]
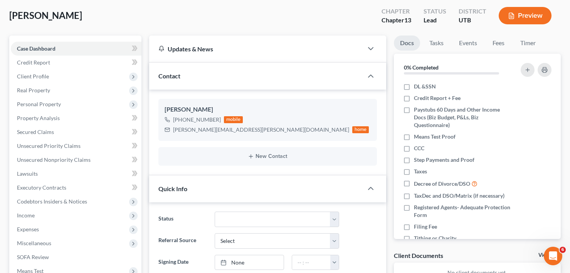
scroll to position [0, 0]
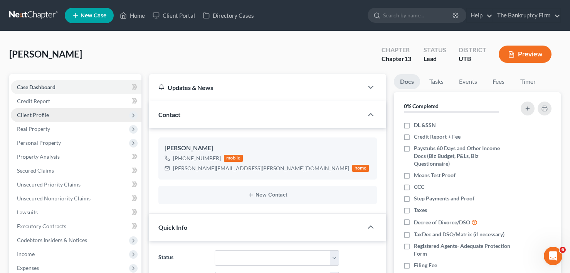
click at [45, 118] on span "Client Profile" at bounding box center [76, 115] width 131 height 14
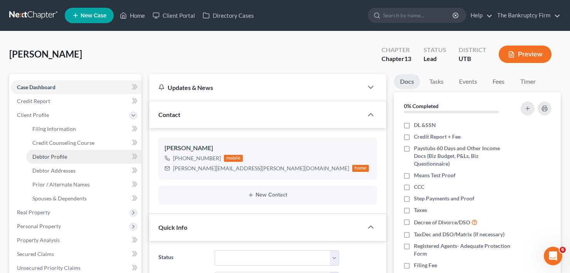
click at [65, 158] on span "Debtor Profile" at bounding box center [49, 156] width 35 height 7
select select "0"
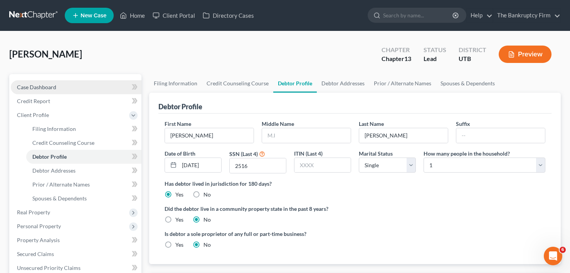
click at [53, 88] on span "Case Dashboard" at bounding box center [36, 87] width 39 height 7
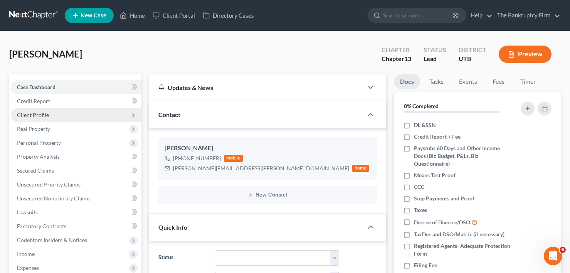
click at [28, 116] on span "Client Profile" at bounding box center [33, 114] width 32 height 7
